Goal: Complete application form: Complete application form

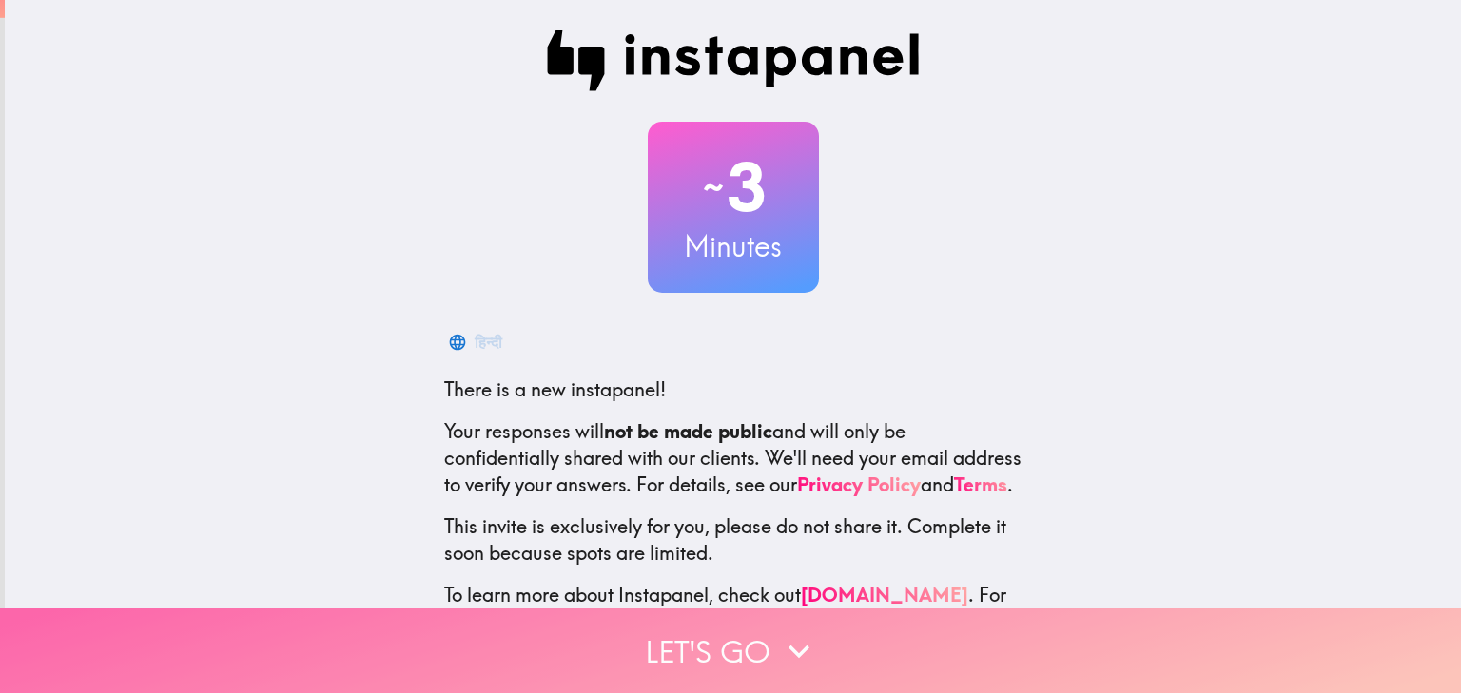
click at [778, 630] on icon "button" at bounding box center [799, 651] width 42 height 42
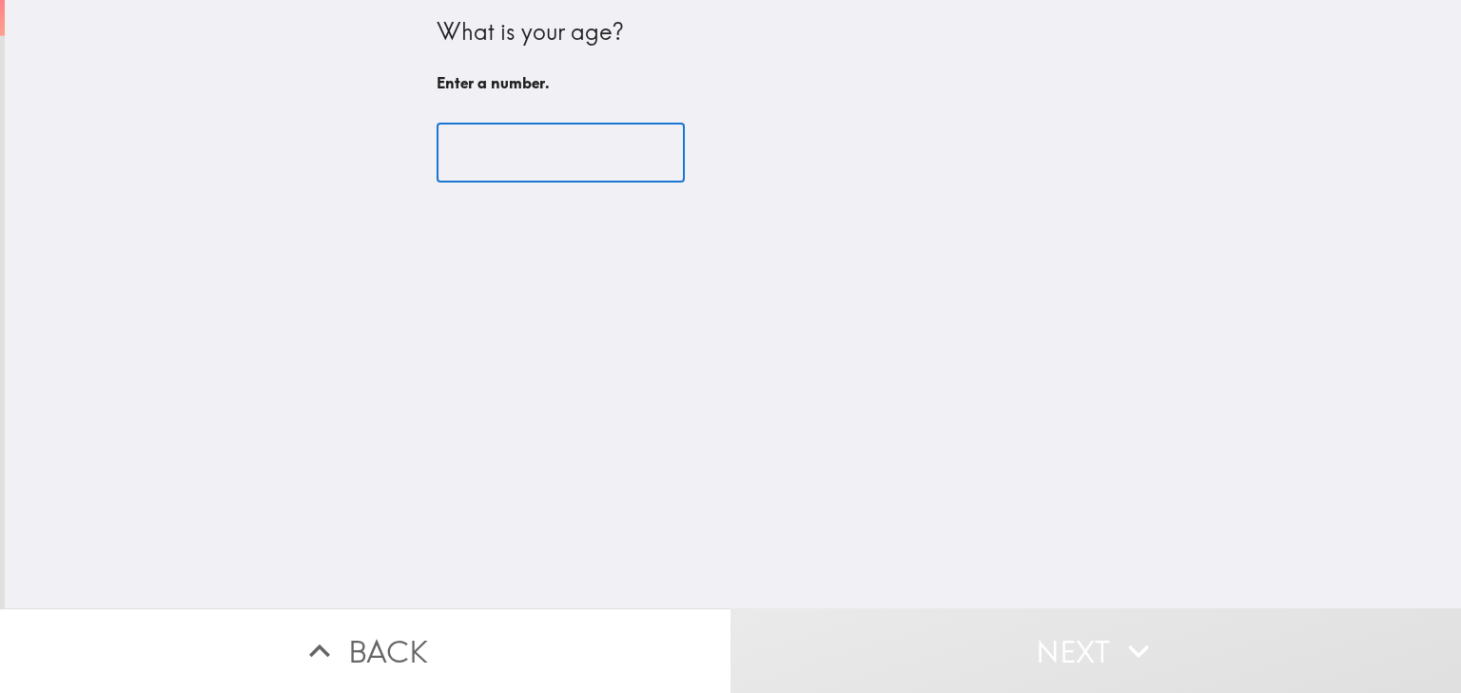
click at [488, 148] on input "number" at bounding box center [560, 153] width 248 height 59
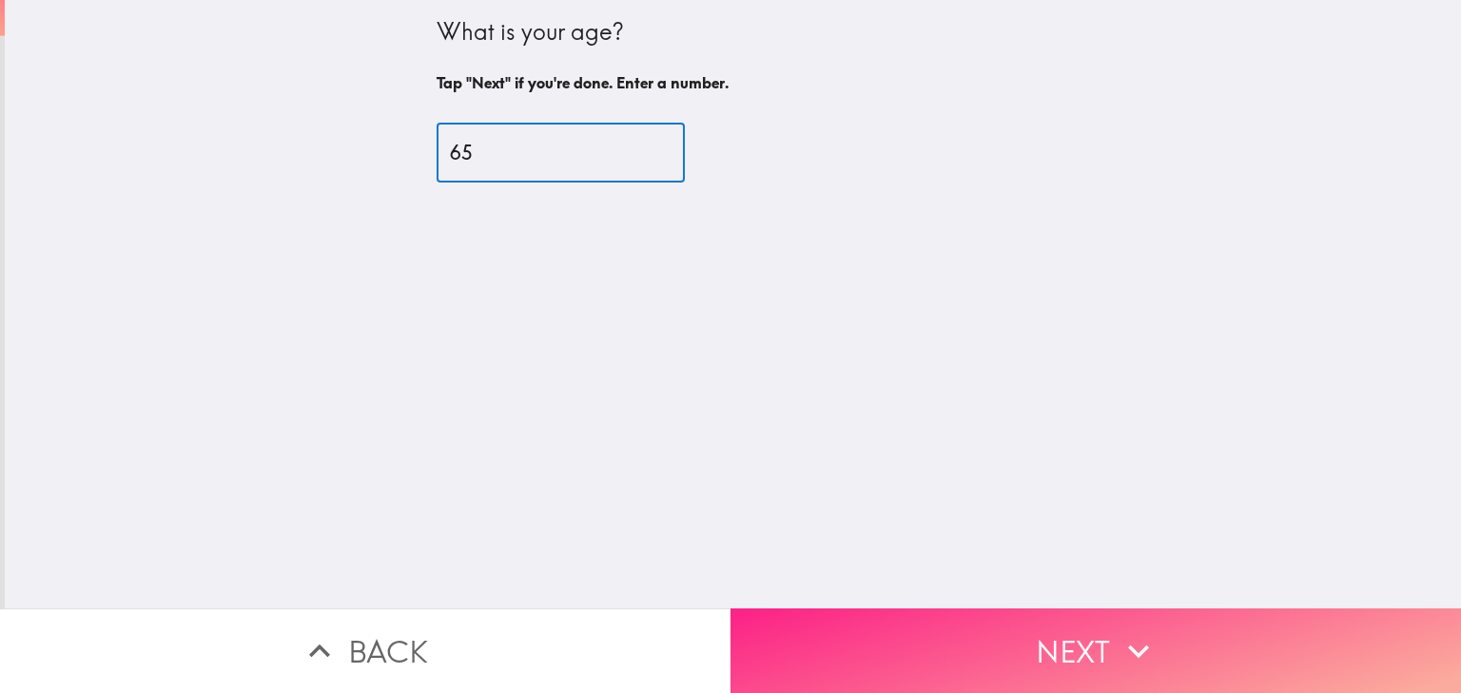
type input "65"
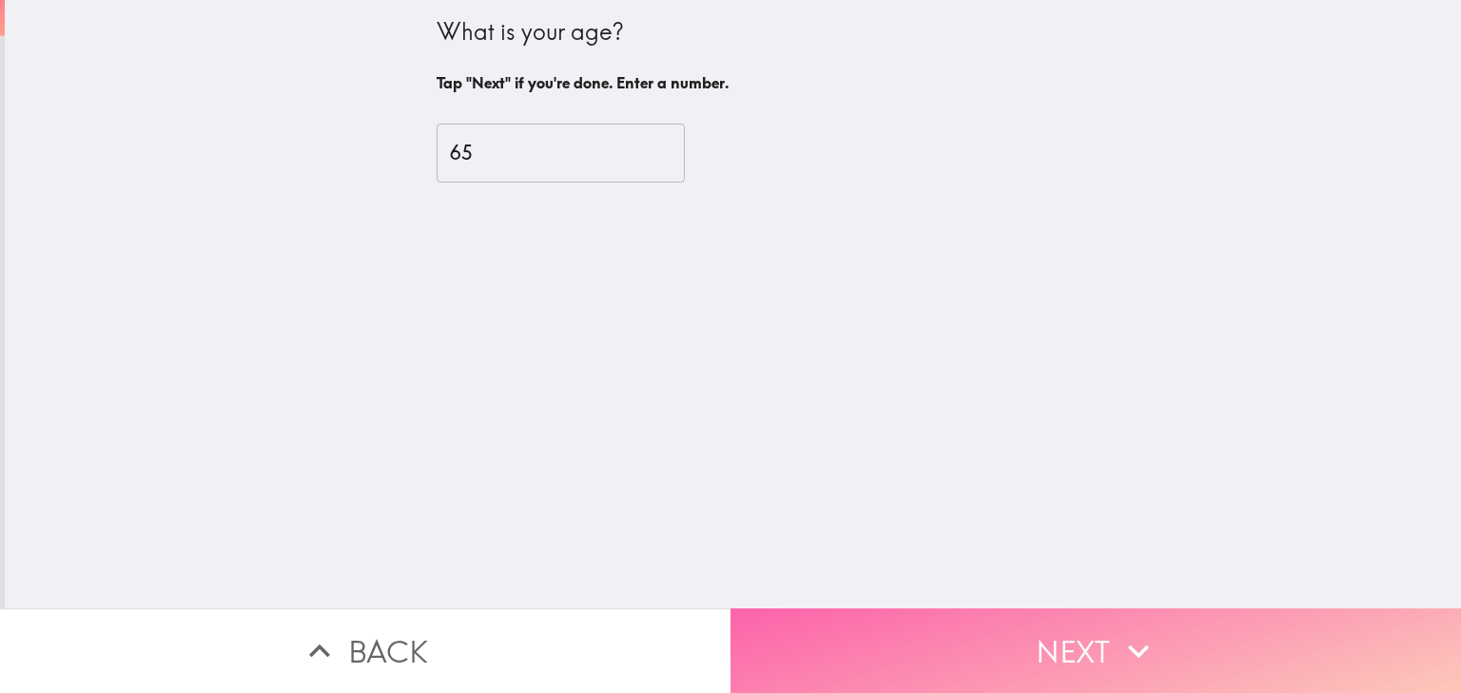
click at [1017, 627] on button "Next" at bounding box center [1095, 651] width 730 height 85
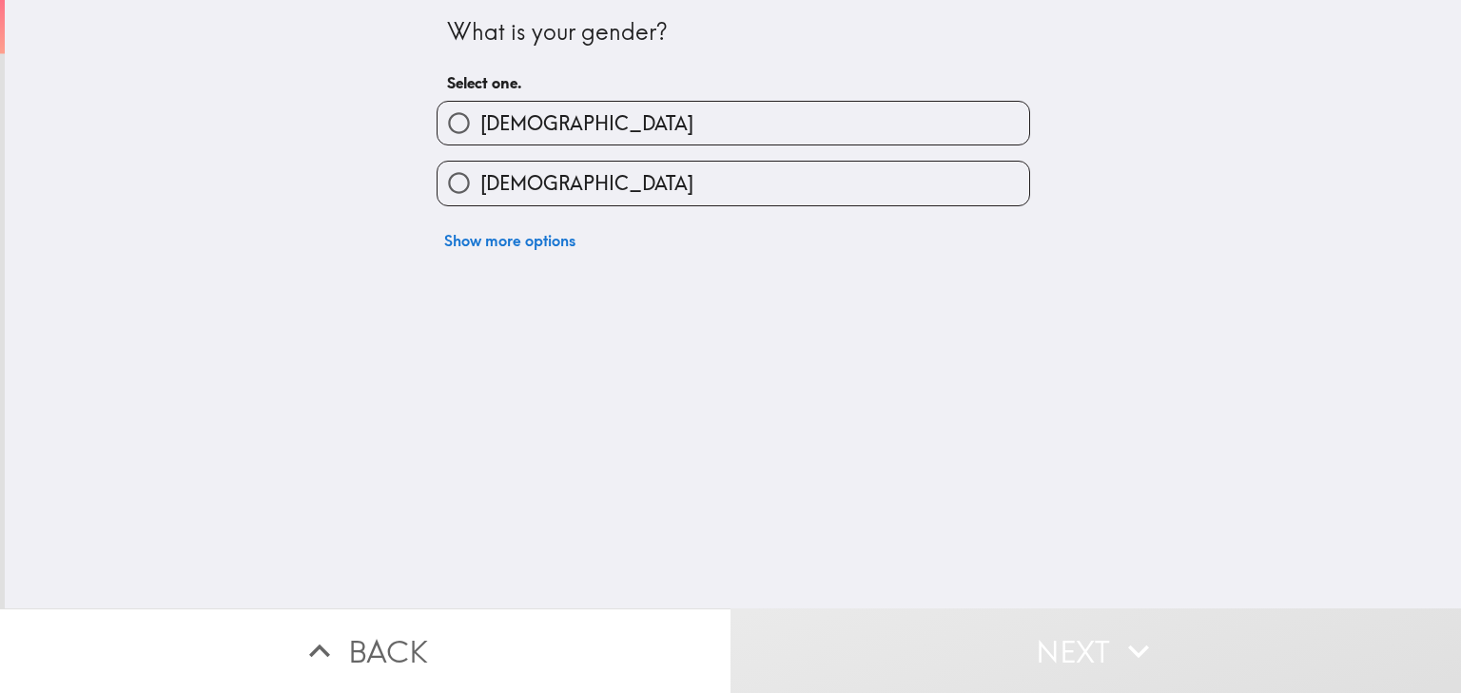
click at [441, 123] on input "[DEMOGRAPHIC_DATA]" at bounding box center [458, 123] width 43 height 43
radio input "true"
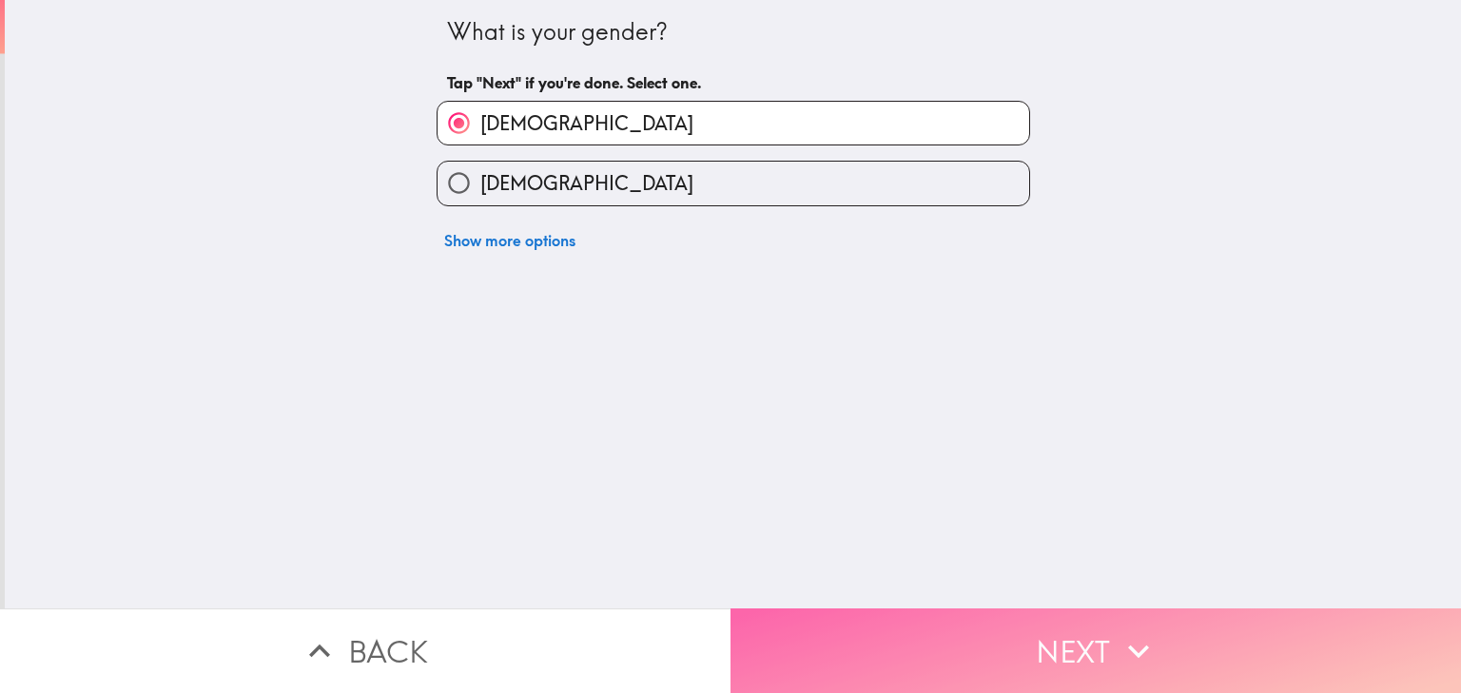
click at [989, 633] on button "Next" at bounding box center [1095, 651] width 730 height 85
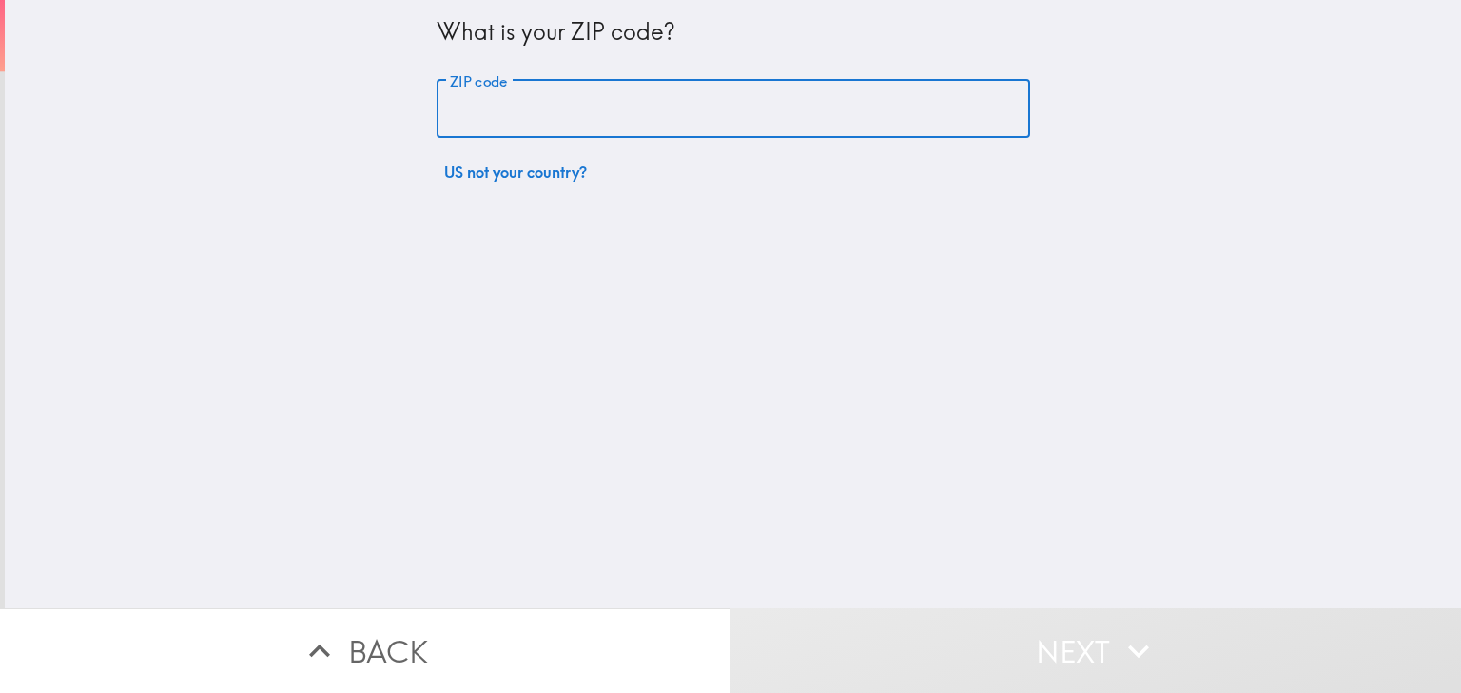
click at [483, 110] on input "ZIP code" at bounding box center [732, 109] width 593 height 59
type input "86301"
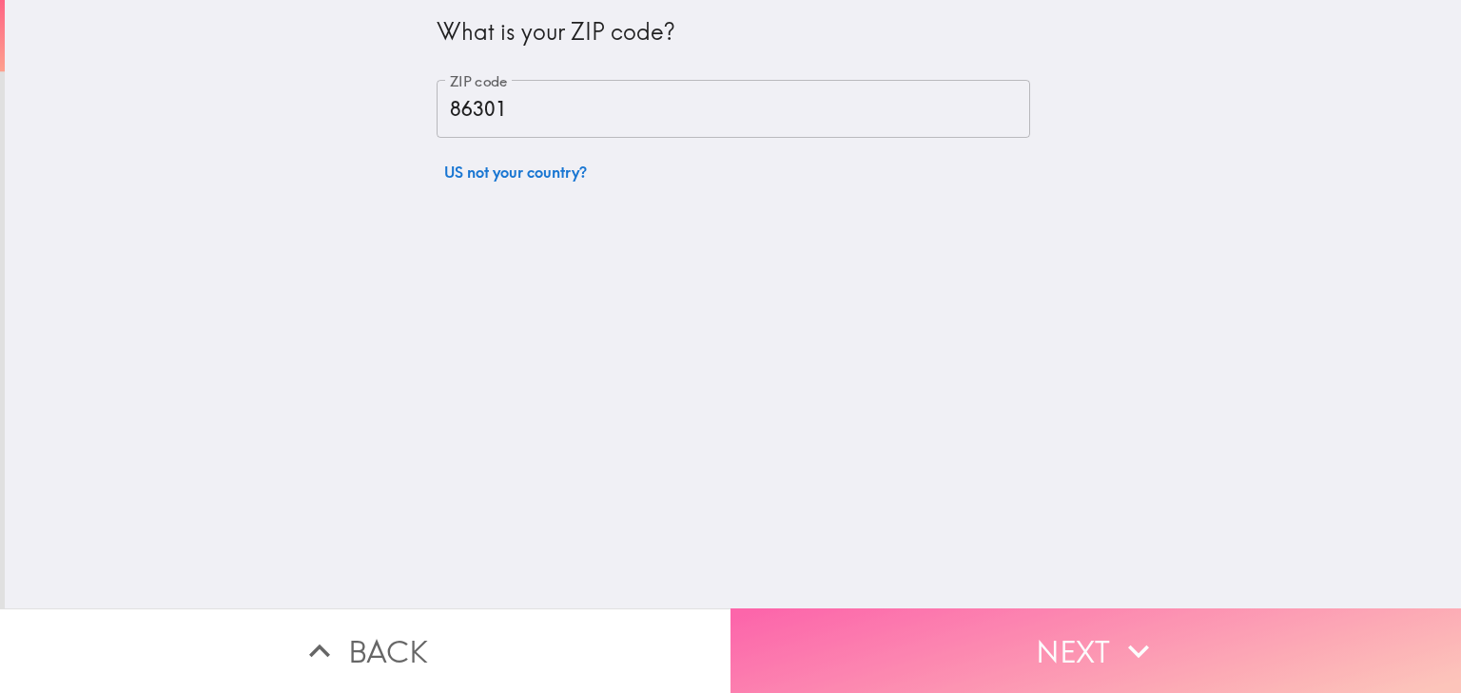
click at [1080, 647] on button "Next" at bounding box center [1095, 651] width 730 height 85
